Goal: Check status

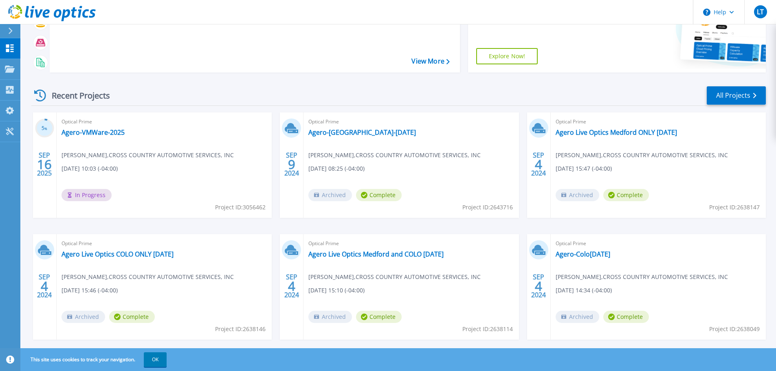
scroll to position [115, 0]
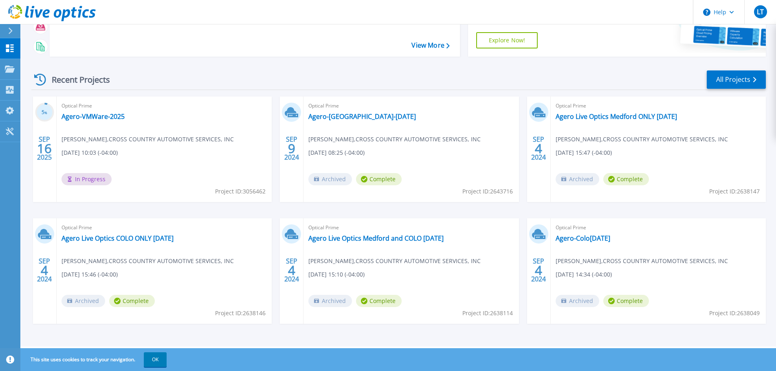
click at [88, 181] on span "In Progress" at bounding box center [87, 179] width 50 height 12
click at [365, 118] on link "Agero-[GEOGRAPHIC_DATA]-[DATE]" at bounding box center [362, 116] width 108 height 8
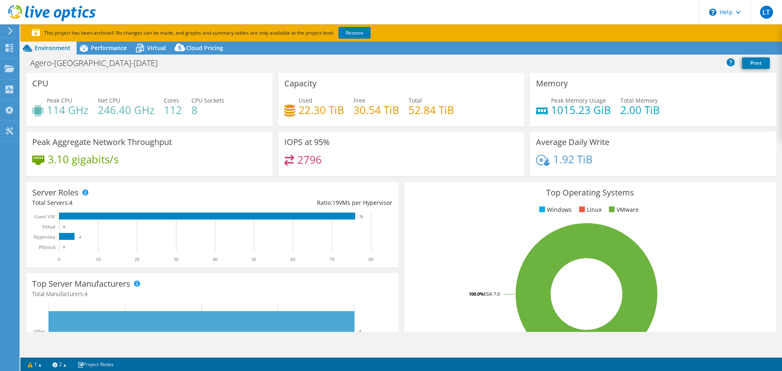
select select "USD"
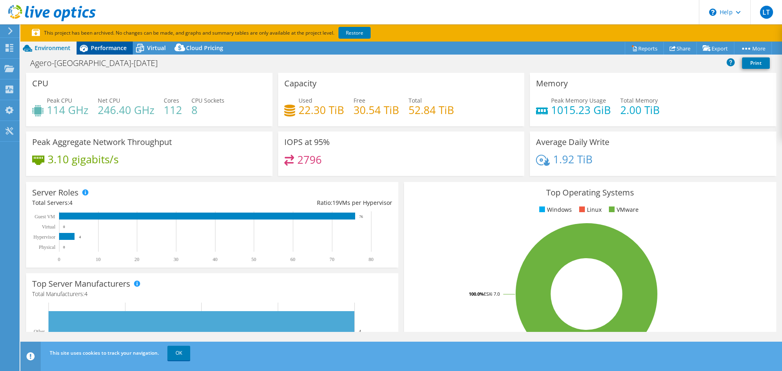
click at [117, 45] on span "Performance" at bounding box center [109, 48] width 36 height 8
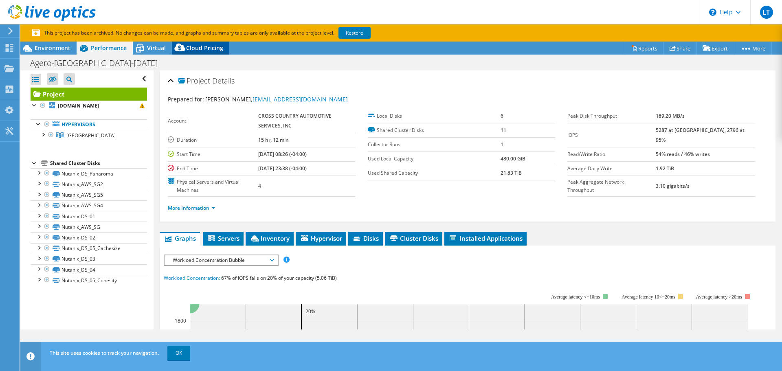
click at [210, 49] on span "Cloud Pricing" at bounding box center [204, 48] width 37 height 8
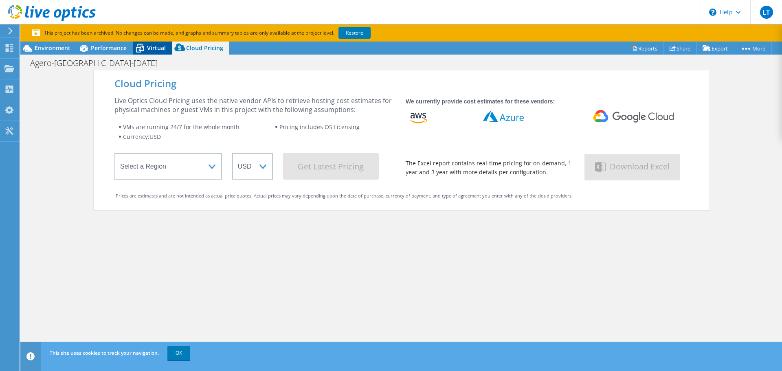
click at [148, 49] on span "Virtual" at bounding box center [156, 48] width 19 height 8
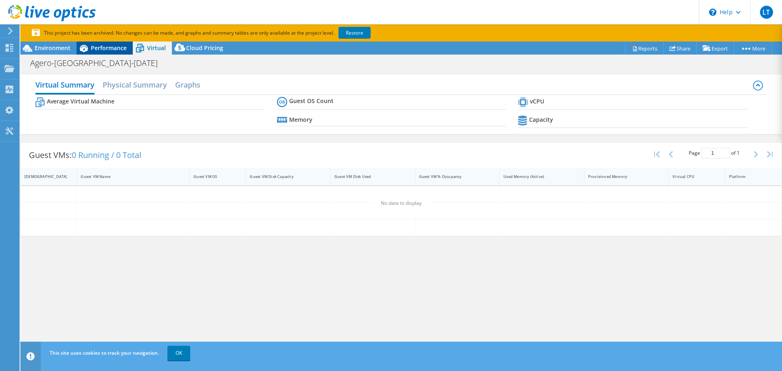
click at [106, 49] on span "Performance" at bounding box center [109, 48] width 36 height 8
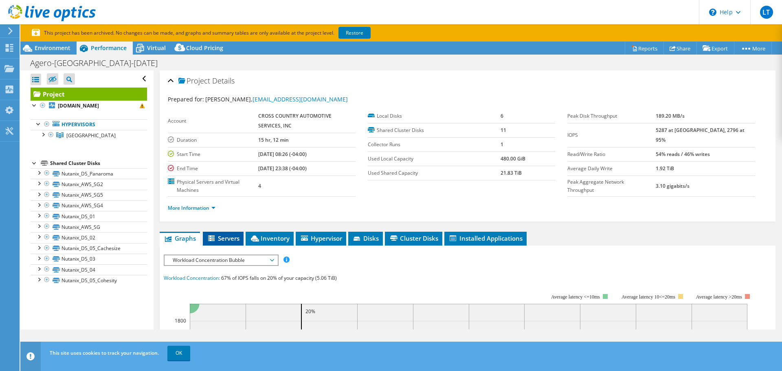
click at [232, 243] on li "Servers" at bounding box center [223, 239] width 41 height 14
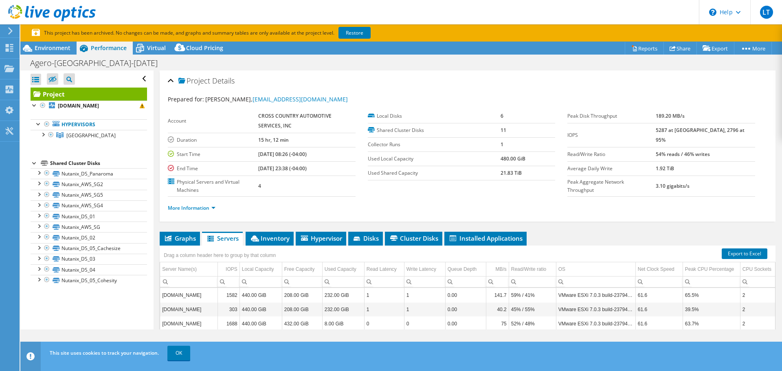
scroll to position [120, 0]
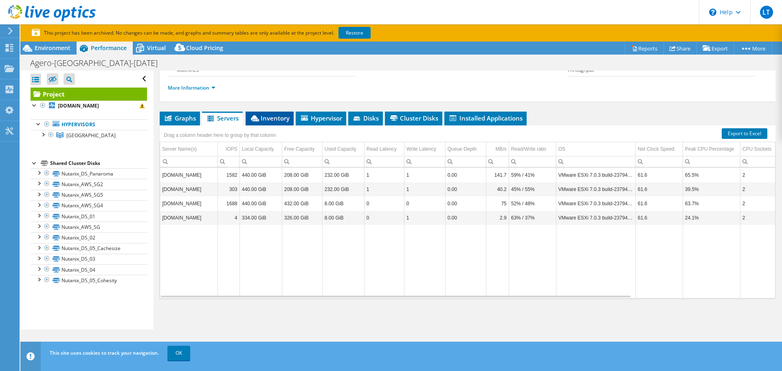
click at [272, 120] on span "Inventory" at bounding box center [270, 118] width 40 height 8
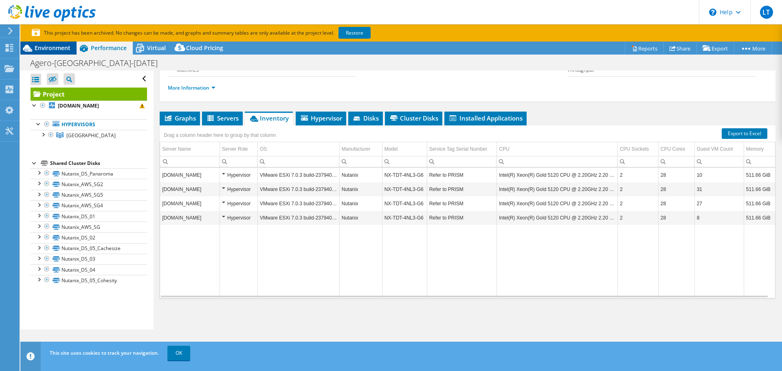
click at [48, 47] on span "Environment" at bounding box center [53, 48] width 36 height 8
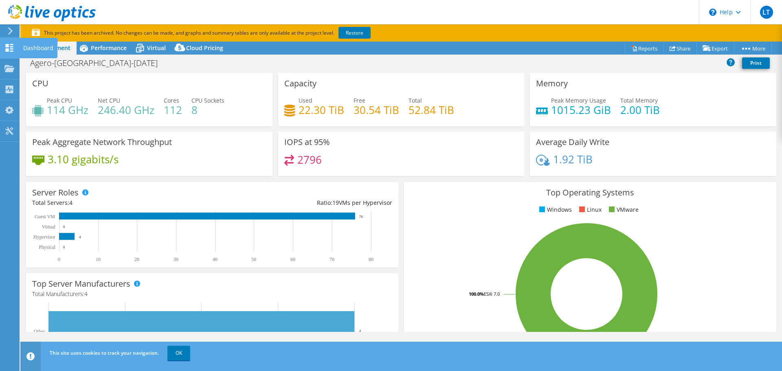
click at [5, 50] on icon at bounding box center [9, 48] width 10 height 8
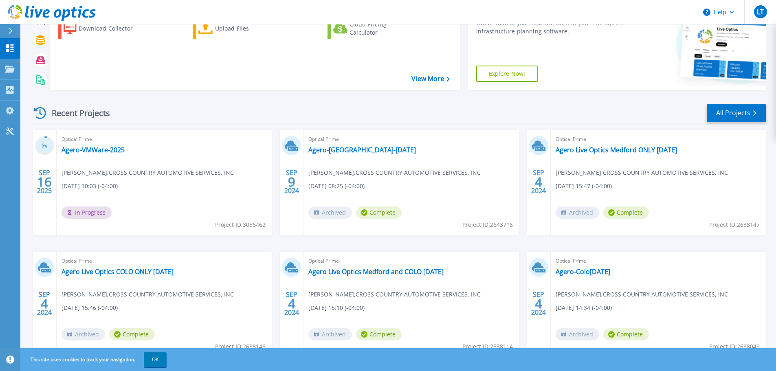
scroll to position [81, 0]
click at [90, 152] on link "Agero-VMWare-2025" at bounding box center [93, 149] width 63 height 8
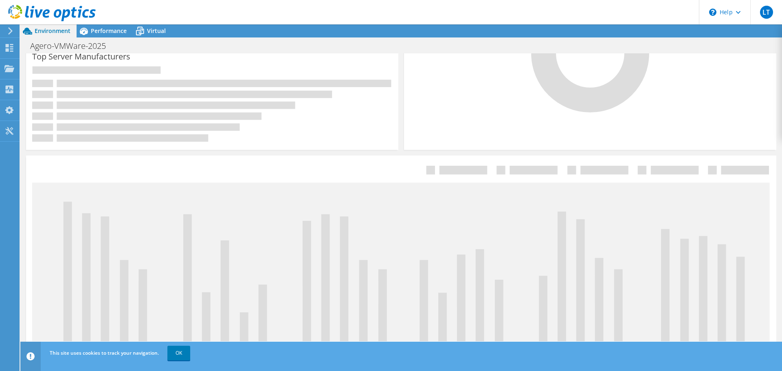
scroll to position [269, 0]
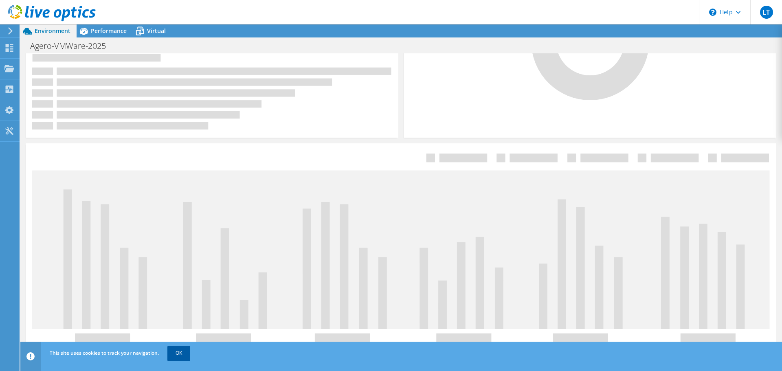
click at [180, 356] on link "OK" at bounding box center [178, 353] width 23 height 15
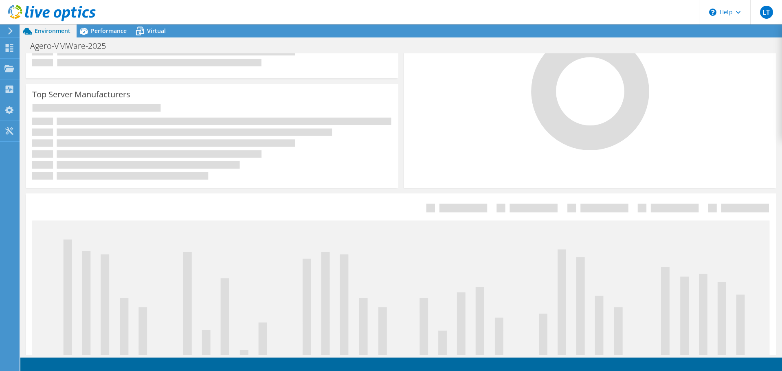
scroll to position [106, 0]
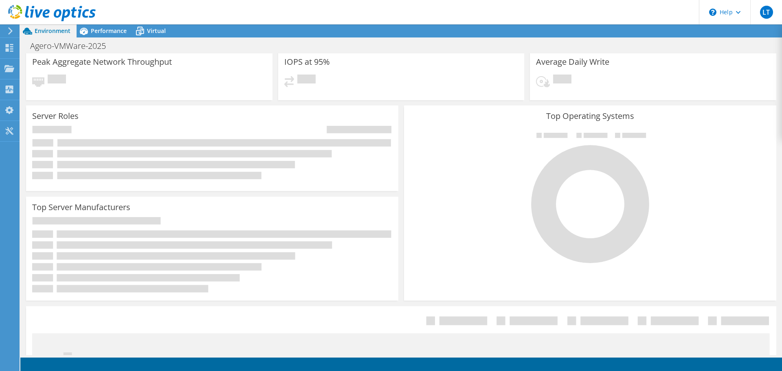
click at [168, 80] on div "Pending" at bounding box center [149, 84] width 234 height 19
click at [179, 115] on div "Server Roles Physical Servers represent bare metal servers that were targets of…" at bounding box center [212, 149] width 372 height 86
